Goal: Check status: Check status

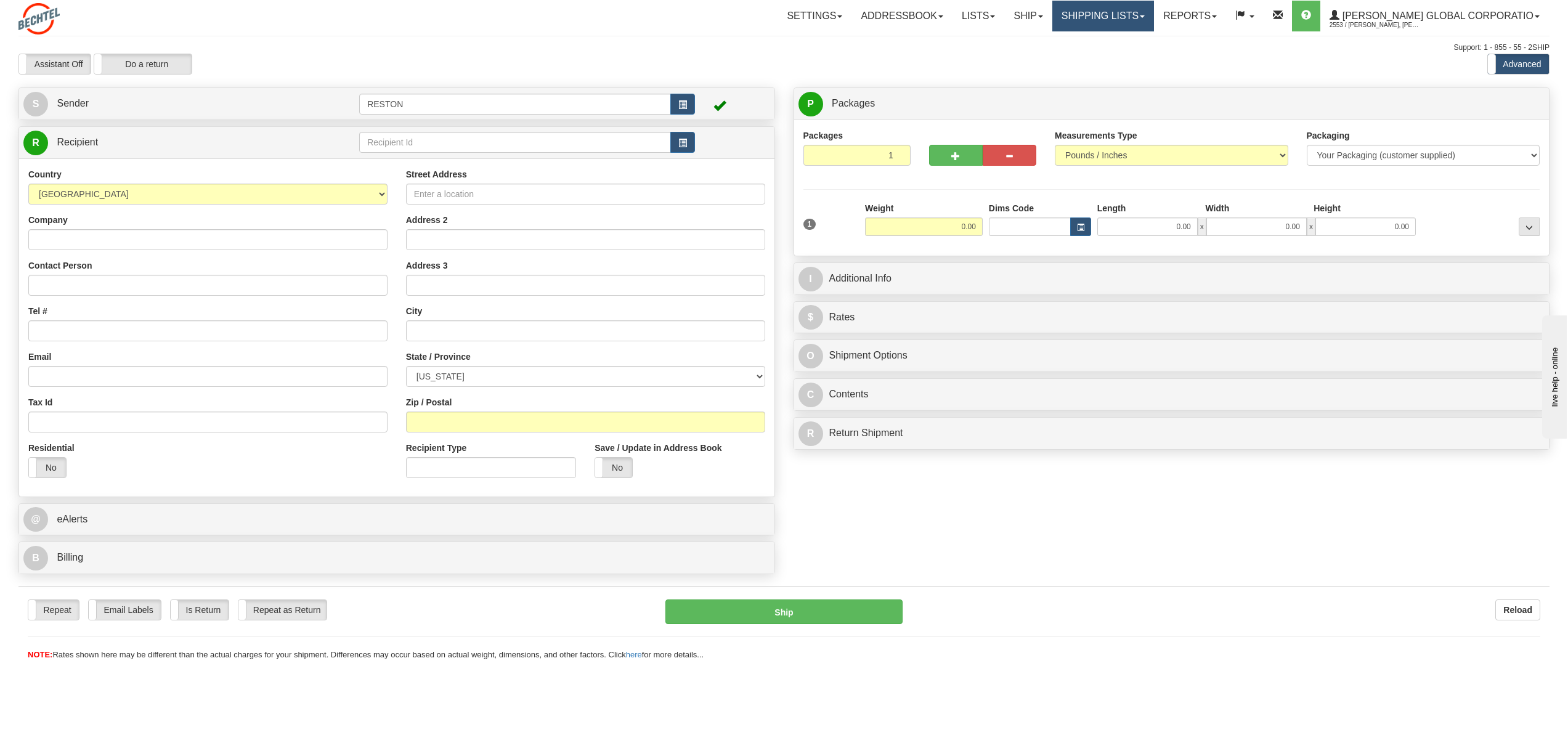
click at [1133, 25] on link "Shipping lists" at bounding box center [1103, 16] width 101 height 30
click at [1140, 60] on span "Search Shipment History" at bounding box center [1093, 59] width 95 height 10
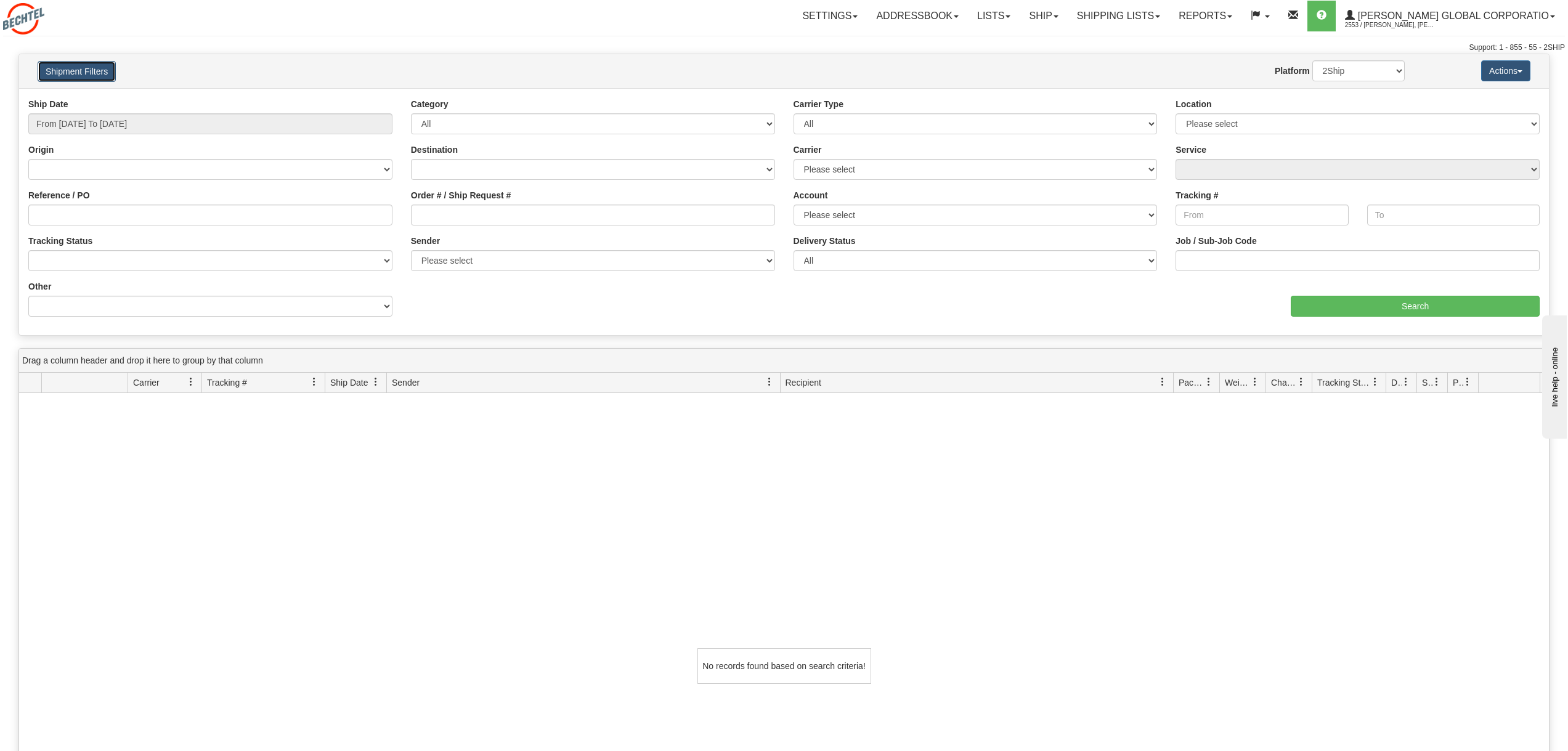
click at [98, 75] on button "Shipment Filters" at bounding box center [76, 71] width 79 height 21
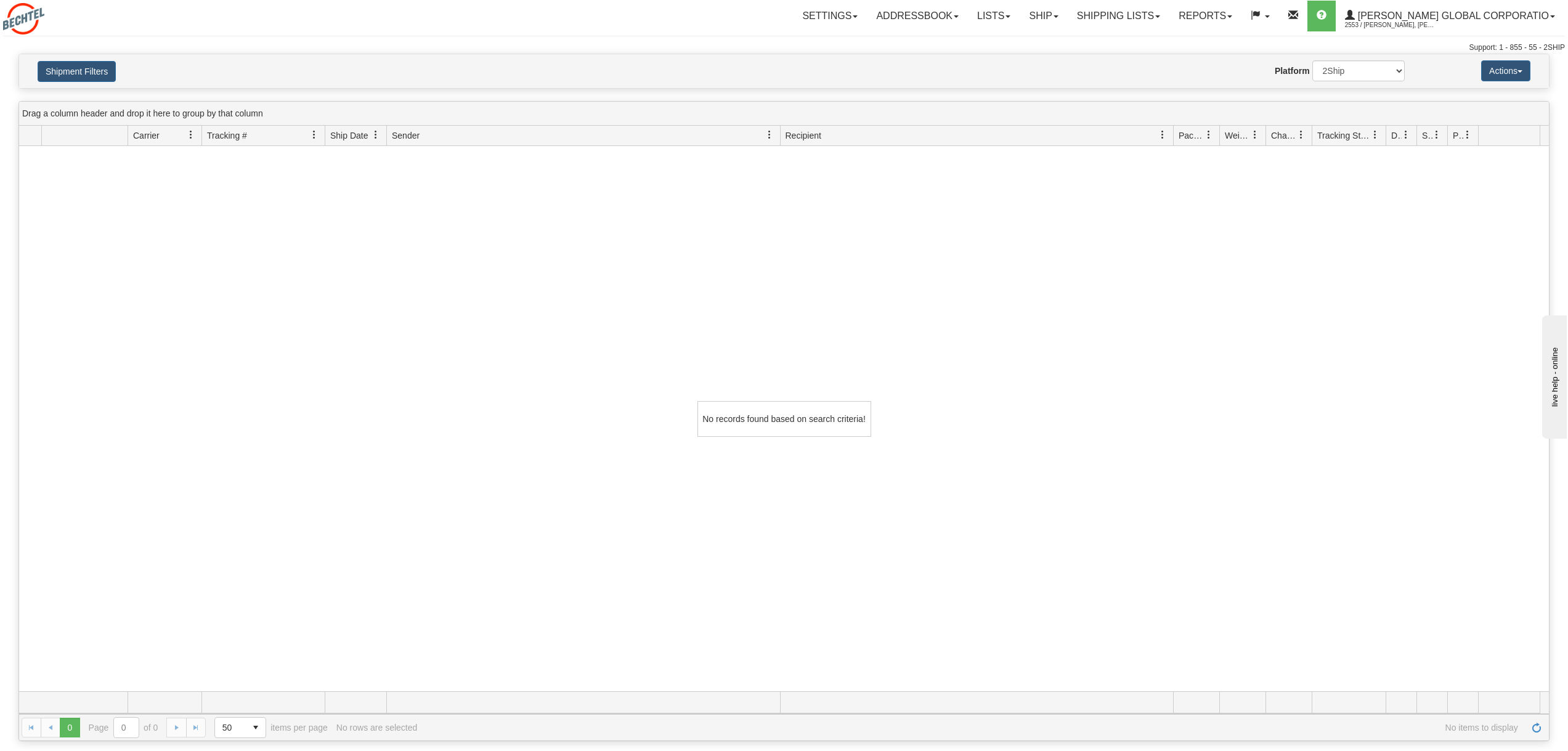
click at [56, 82] on div "Shipment Filters Website Agent Nothing selected Client User Platform 2Ship Impo…" at bounding box center [784, 71] width 1530 height 34
click at [76, 75] on button "Shipment Filters" at bounding box center [76, 71] width 79 height 21
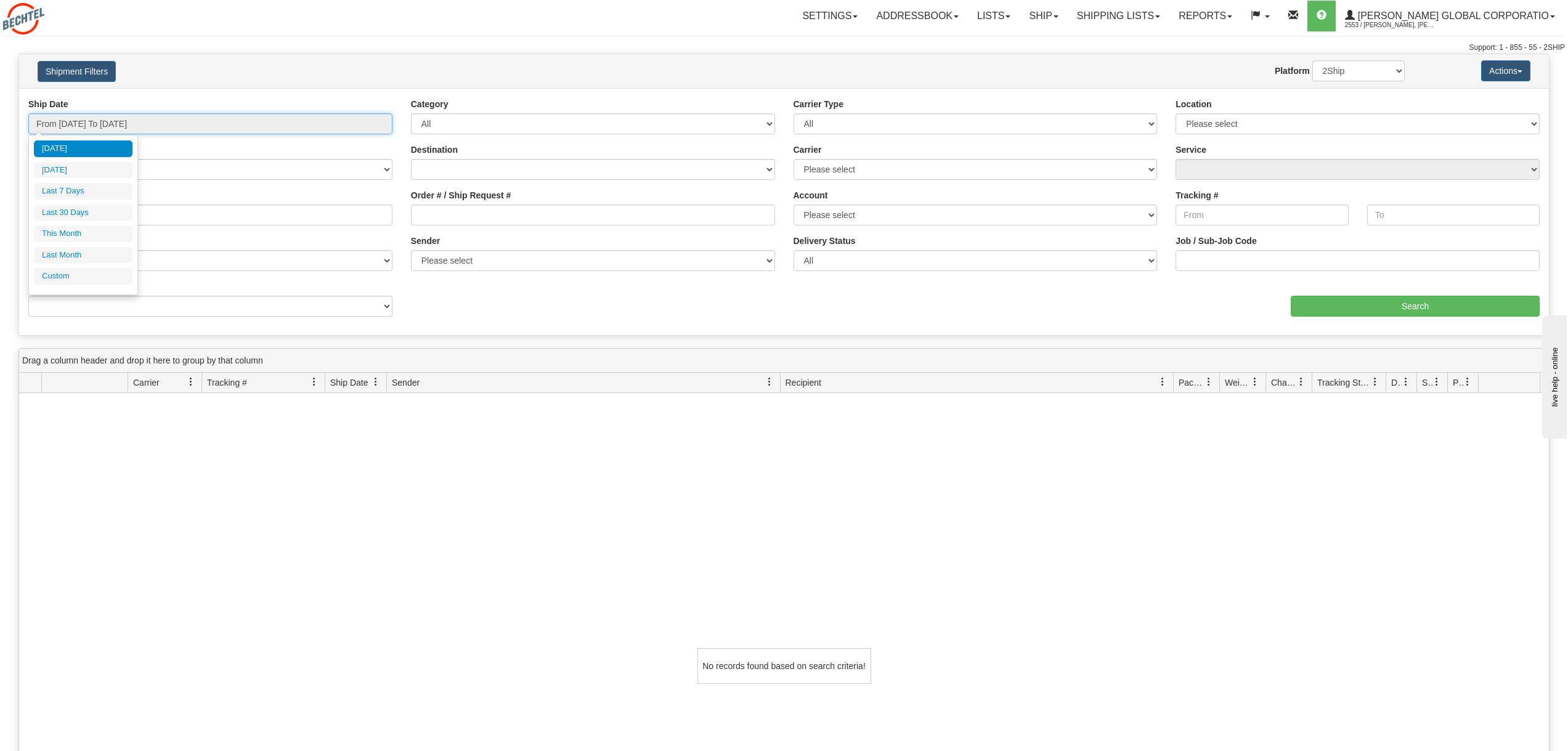
click at [153, 130] on input "From 09/03/2025 To 09/04/2025" at bounding box center [210, 124] width 364 height 21
click at [92, 209] on li "Last 30 Days" at bounding box center [82, 213] width 98 height 17
type input "From 08/06/2025 To 09/04/2025"
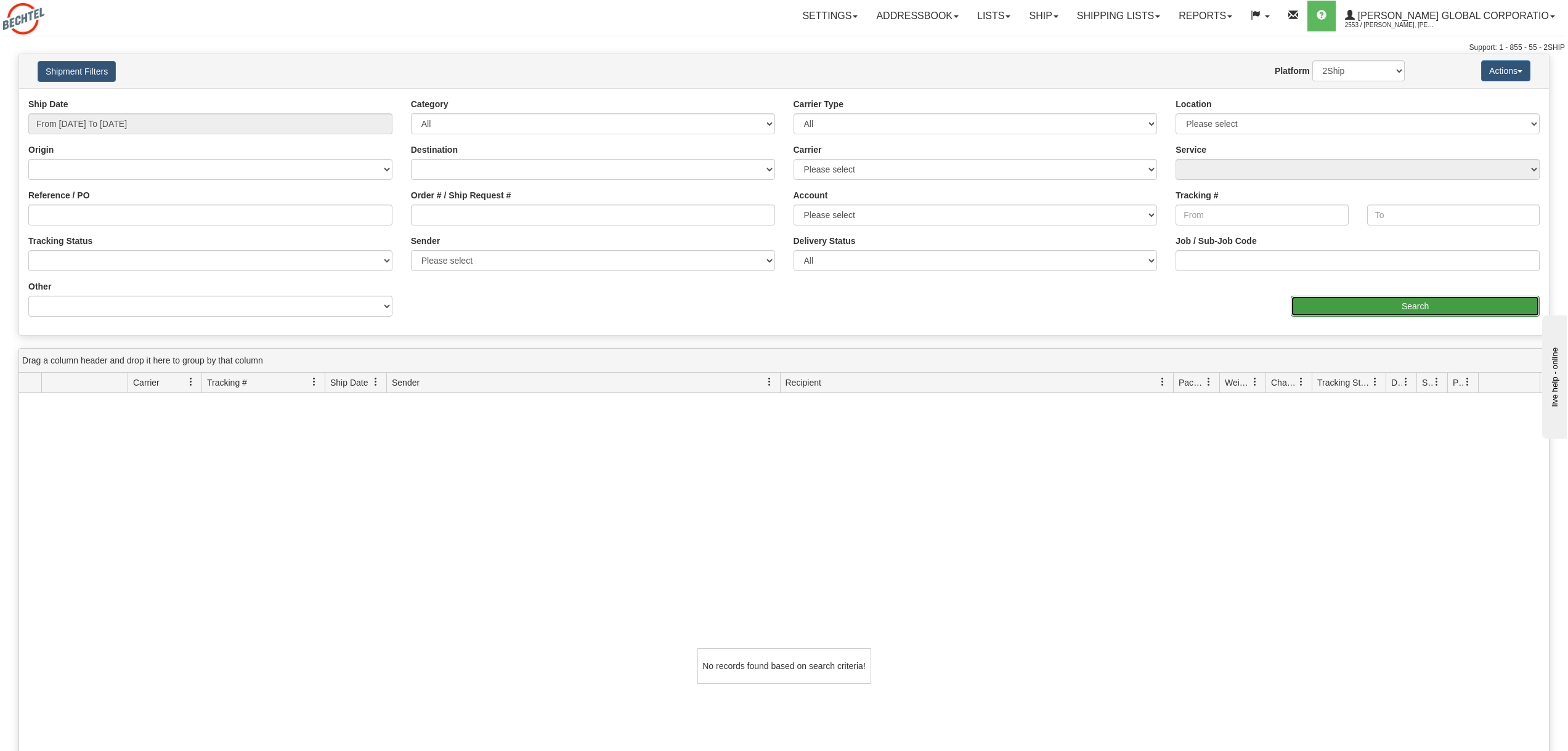
click at [1391, 310] on input "Search" at bounding box center [1415, 306] width 249 height 21
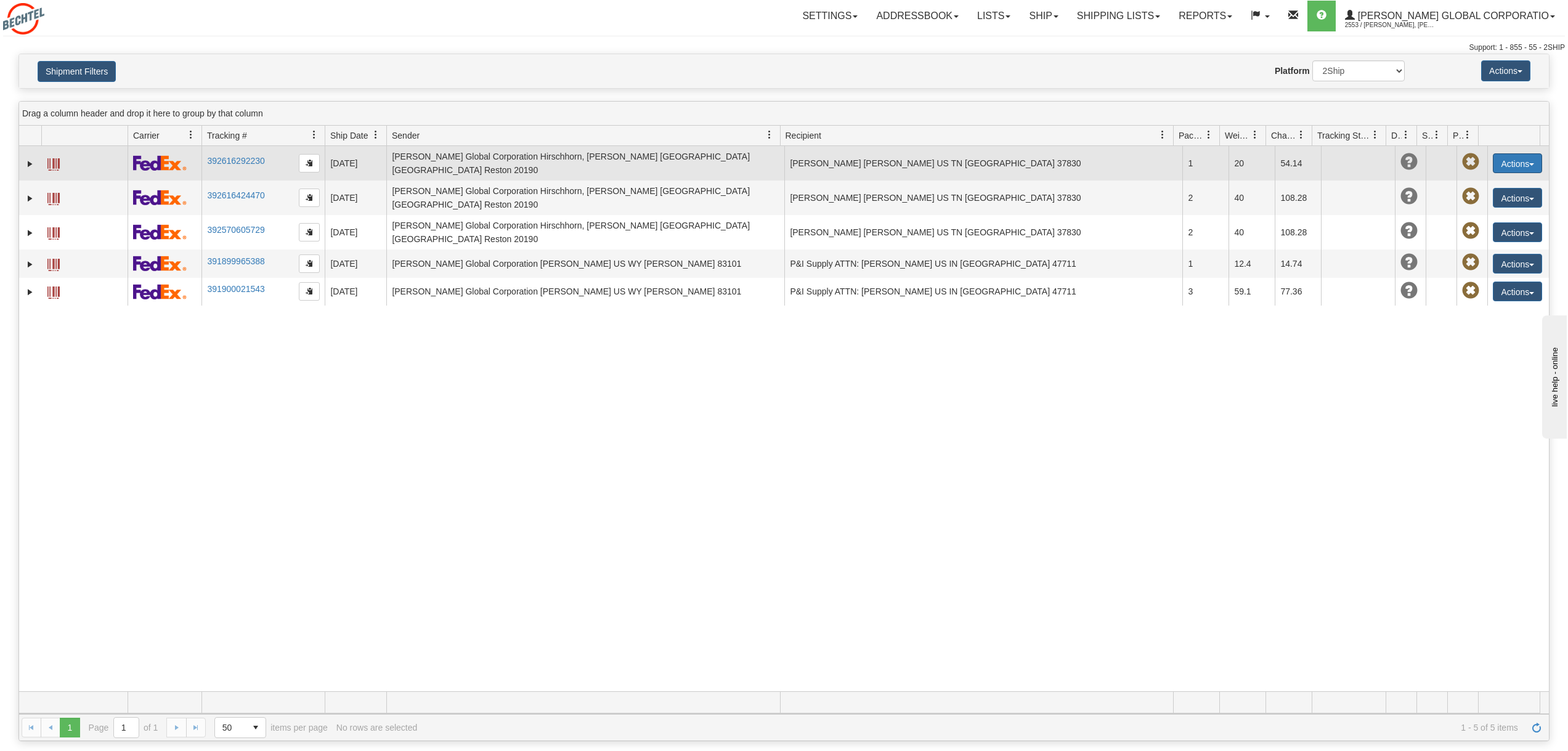
click at [1509, 164] on button "Actions" at bounding box center [1517, 163] width 50 height 20
click at [1472, 210] on link "Track" at bounding box center [1492, 217] width 98 height 16
click at [1502, 162] on button "Actions" at bounding box center [1517, 163] width 50 height 20
click at [1455, 213] on span at bounding box center [1459, 217] width 8 height 8
click at [228, 157] on link "392616292230" at bounding box center [235, 160] width 57 height 10
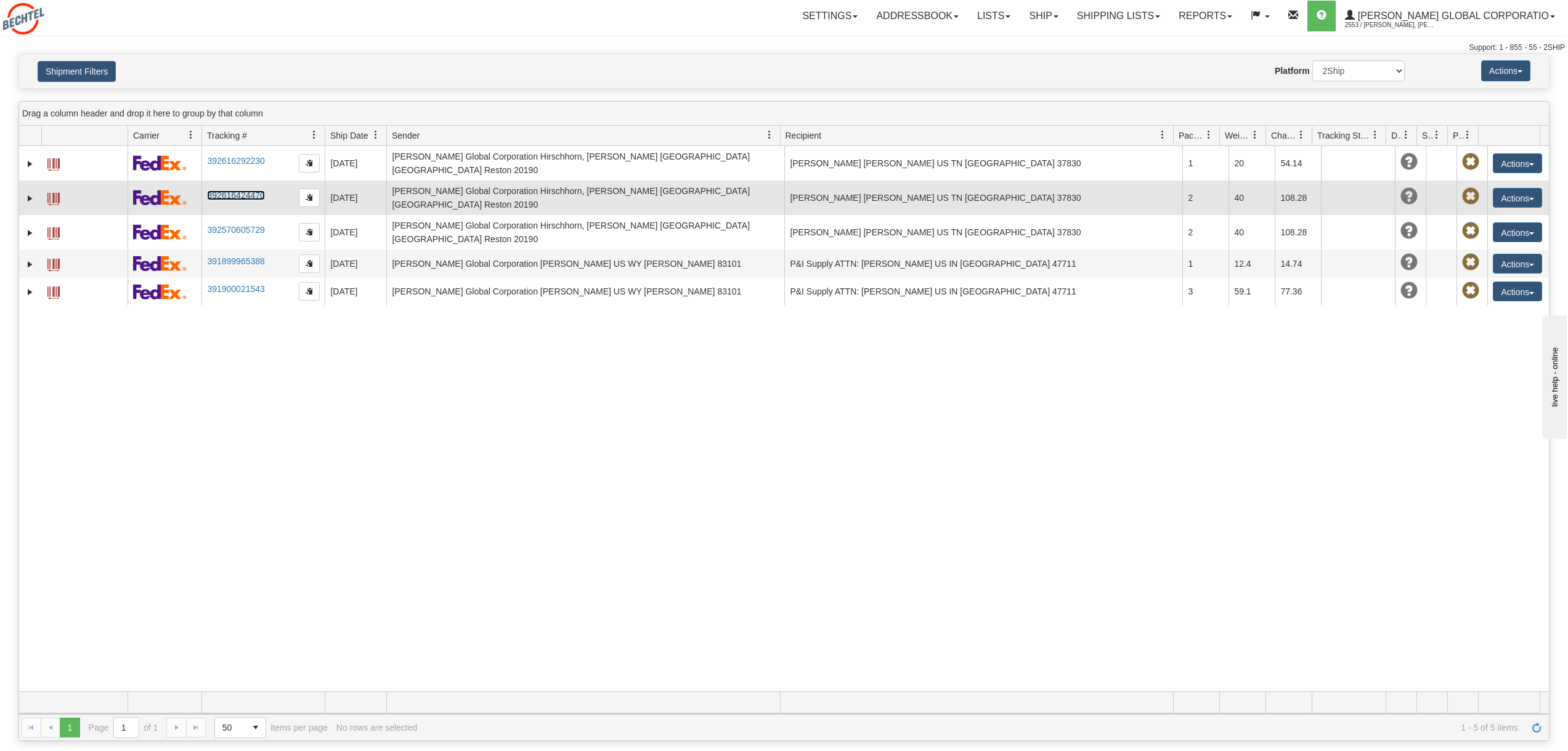
click at [243, 191] on link "392616424470" at bounding box center [235, 195] width 57 height 10
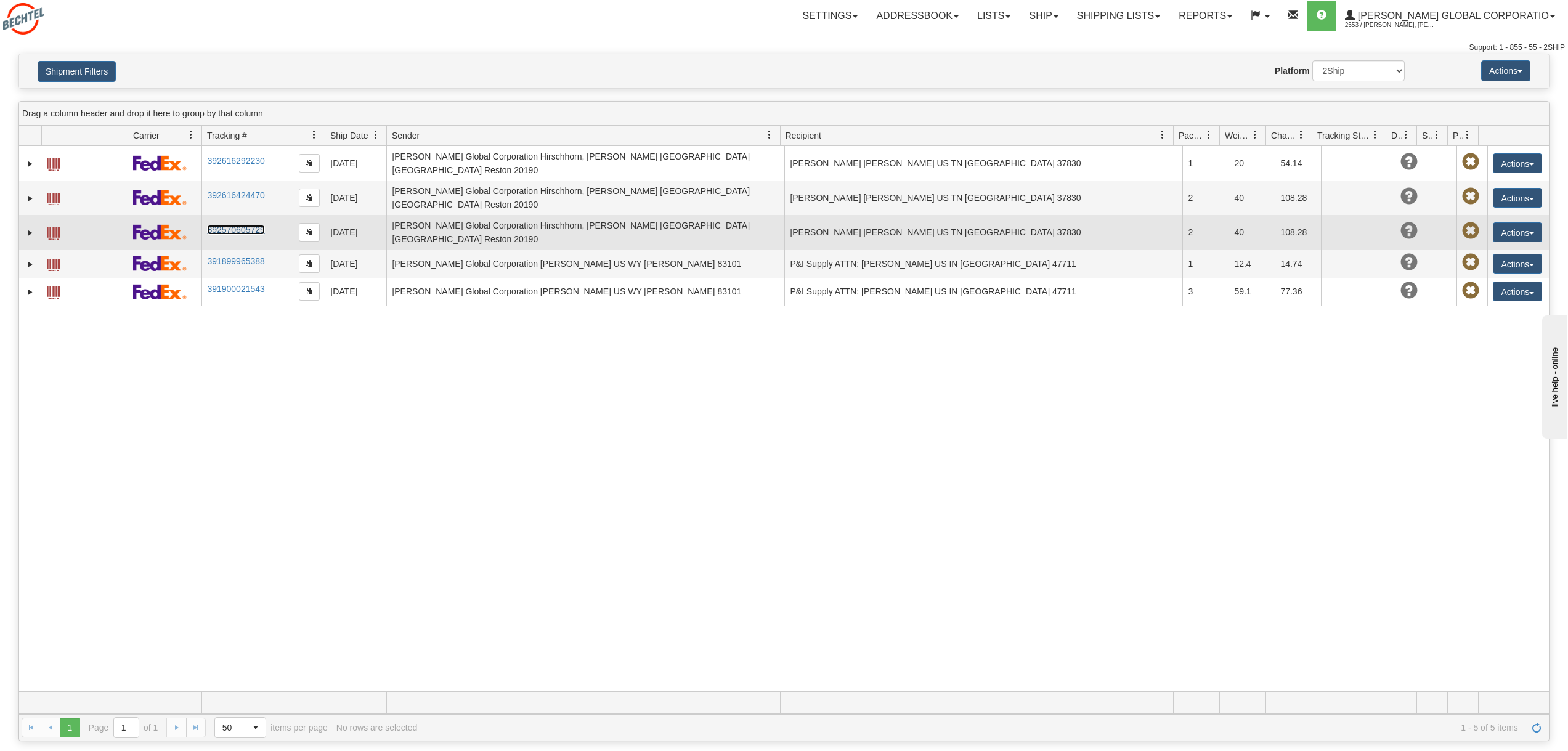
click at [236, 225] on link "392570605729" at bounding box center [235, 229] width 57 height 10
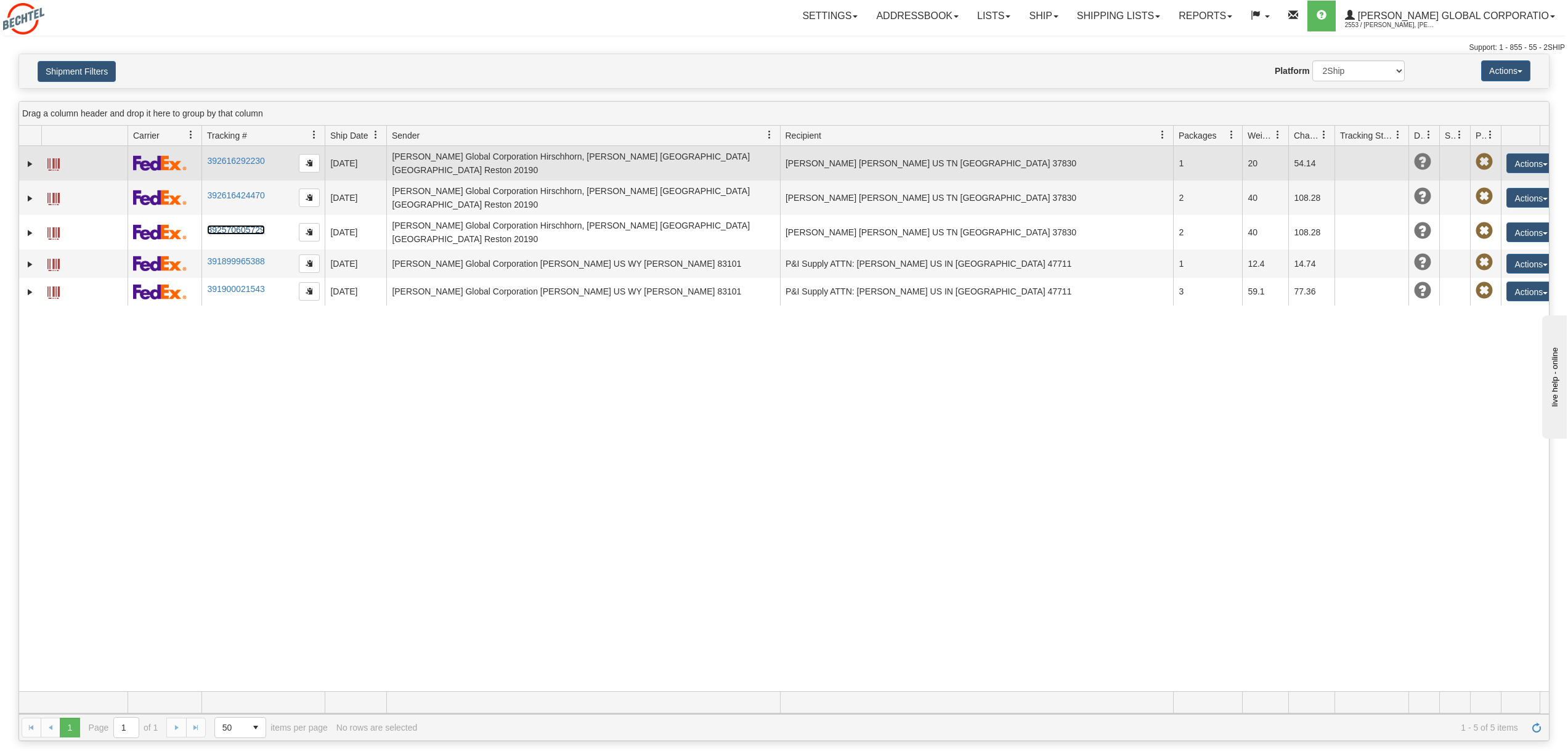
drag, startPoint x: 1229, startPoint y: 142, endPoint x: 1242, endPoint y: 147, distance: 13.9
click at [1242, 147] on div "Drag a column header and drop it here to group by that column Id Client Id Carr…" at bounding box center [783, 420] width 1531 height 640
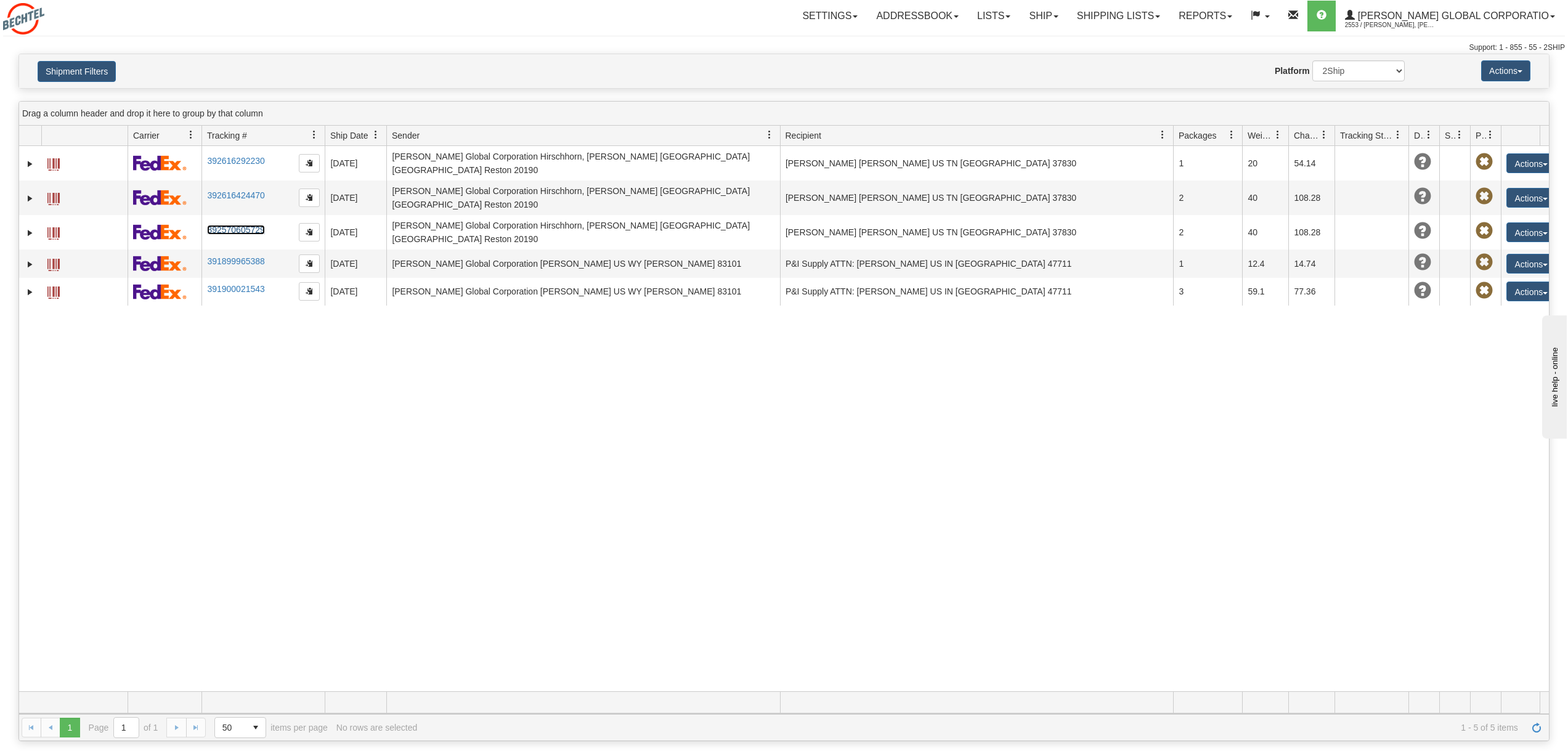
scroll to position [0, 23]
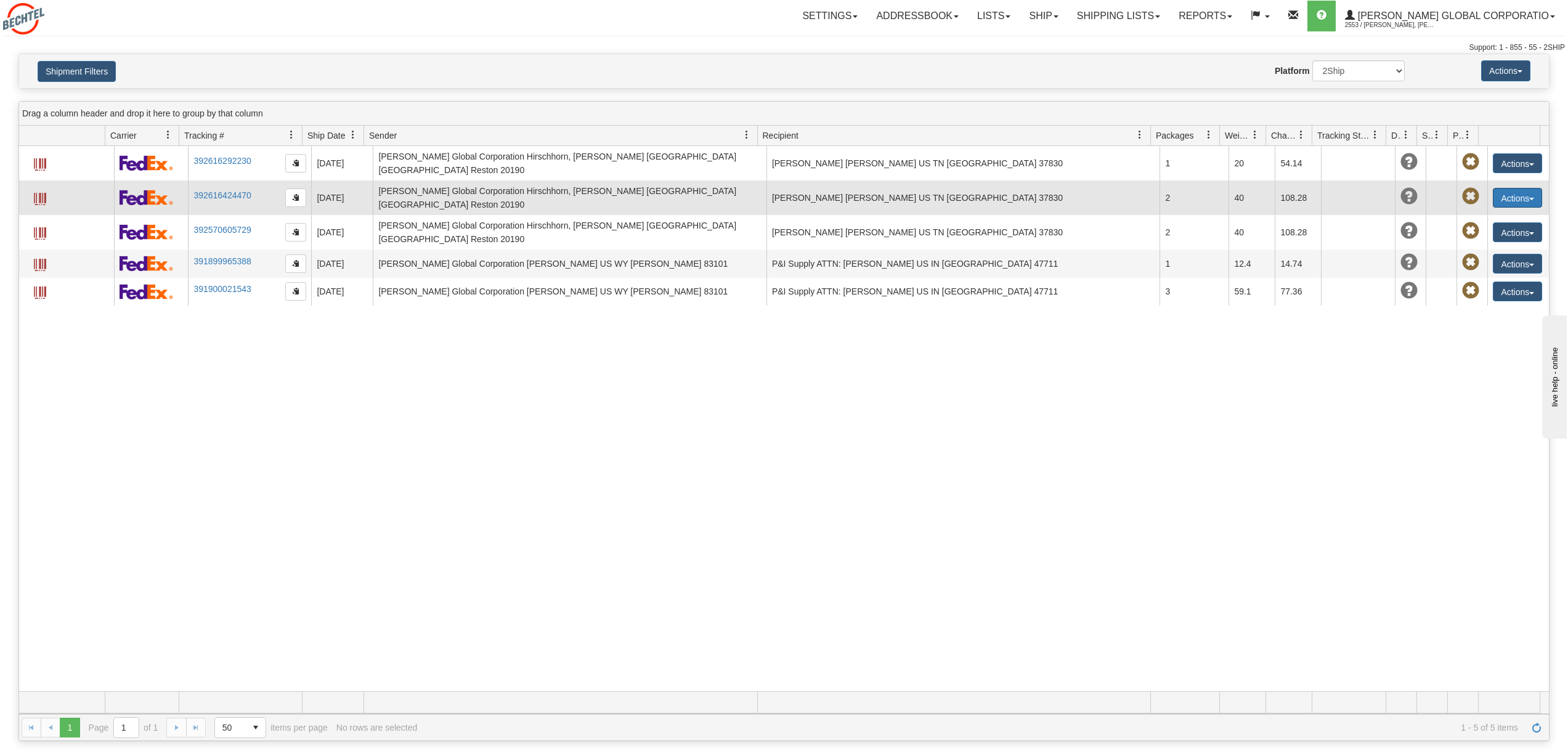
click at [1495, 191] on button "Actions" at bounding box center [1517, 197] width 50 height 20
click at [34, 193] on span at bounding box center [40, 199] width 12 height 12
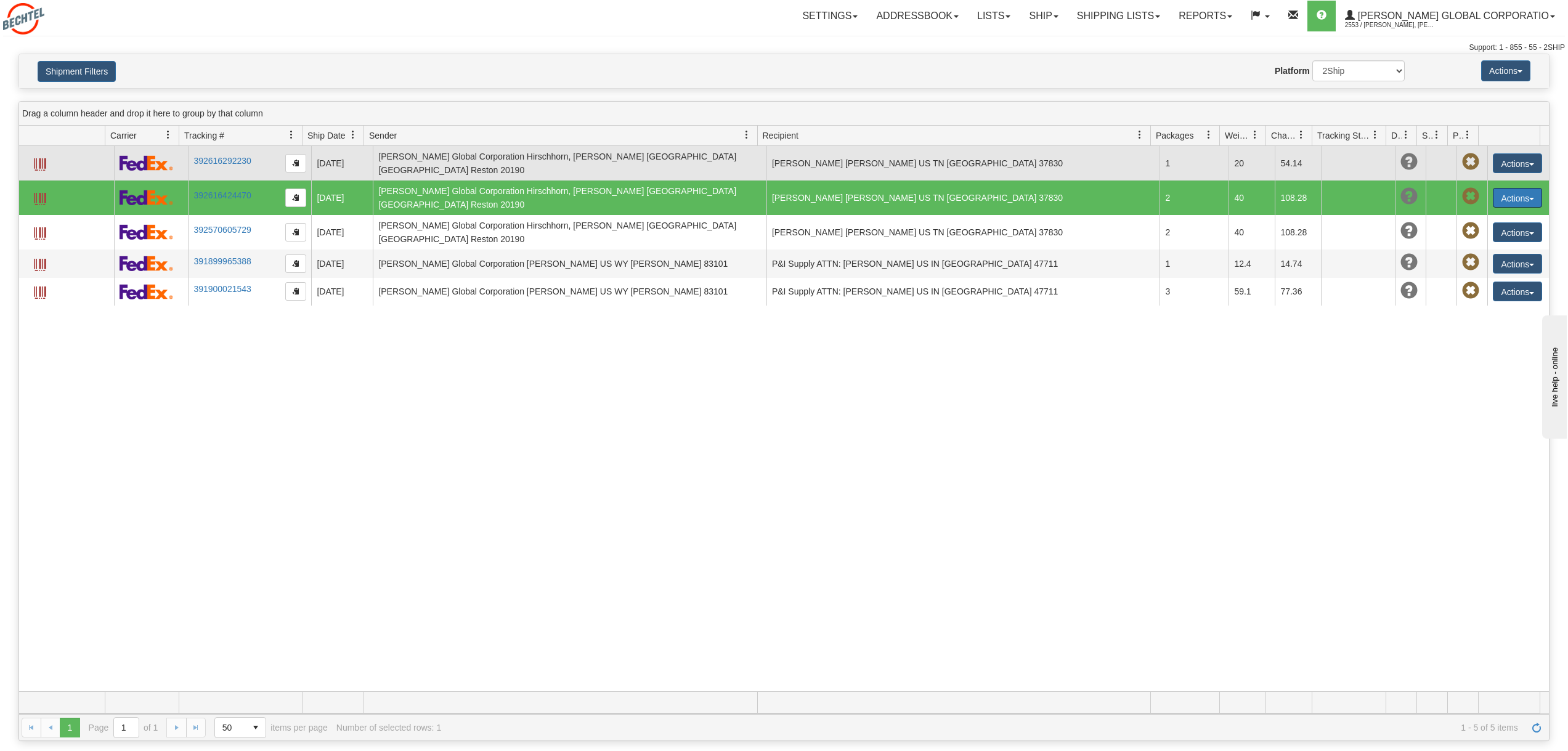
click at [34, 161] on span at bounding box center [40, 165] width 12 height 12
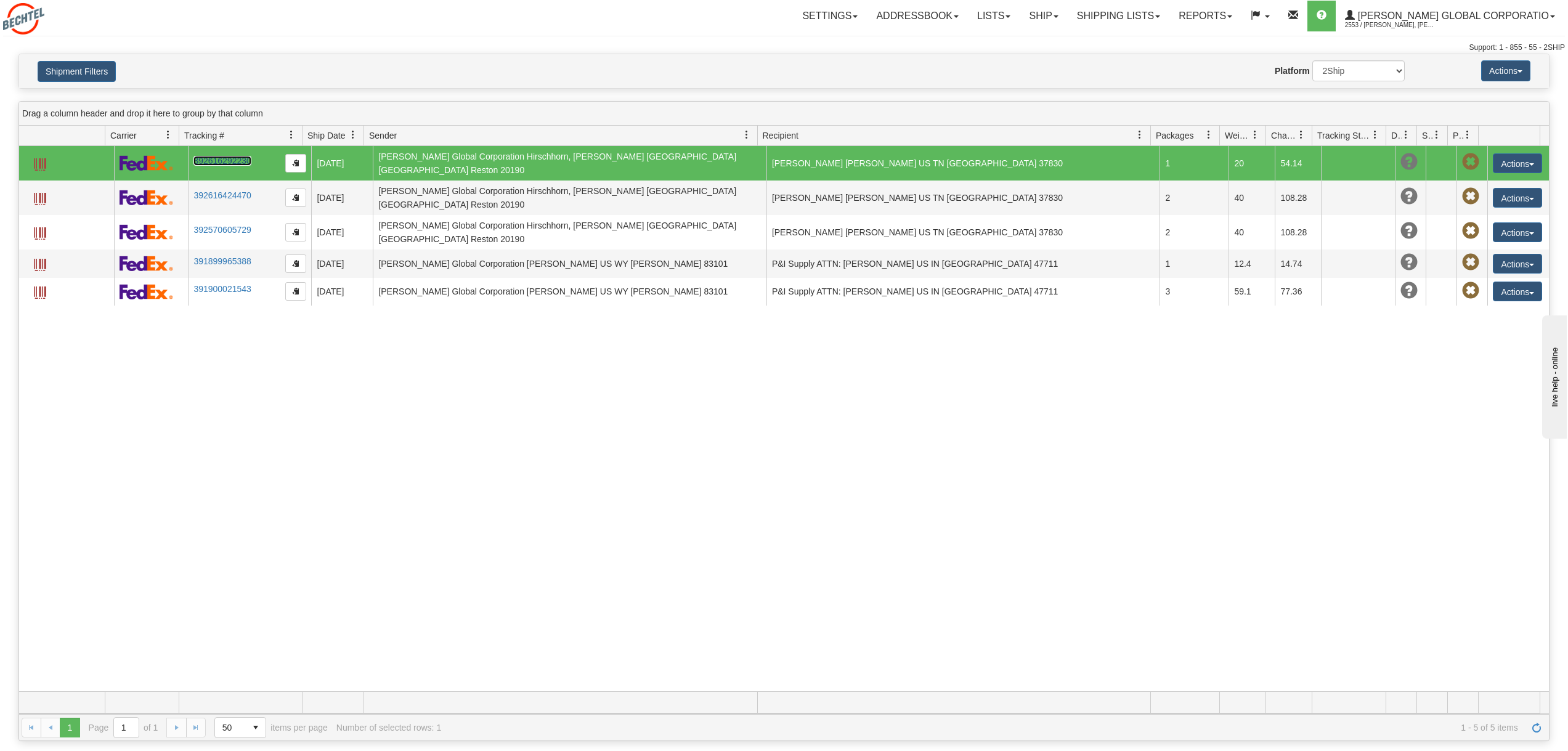
click at [239, 156] on link "392616292230" at bounding box center [222, 160] width 57 height 10
